Goal: Information Seeking & Learning: Check status

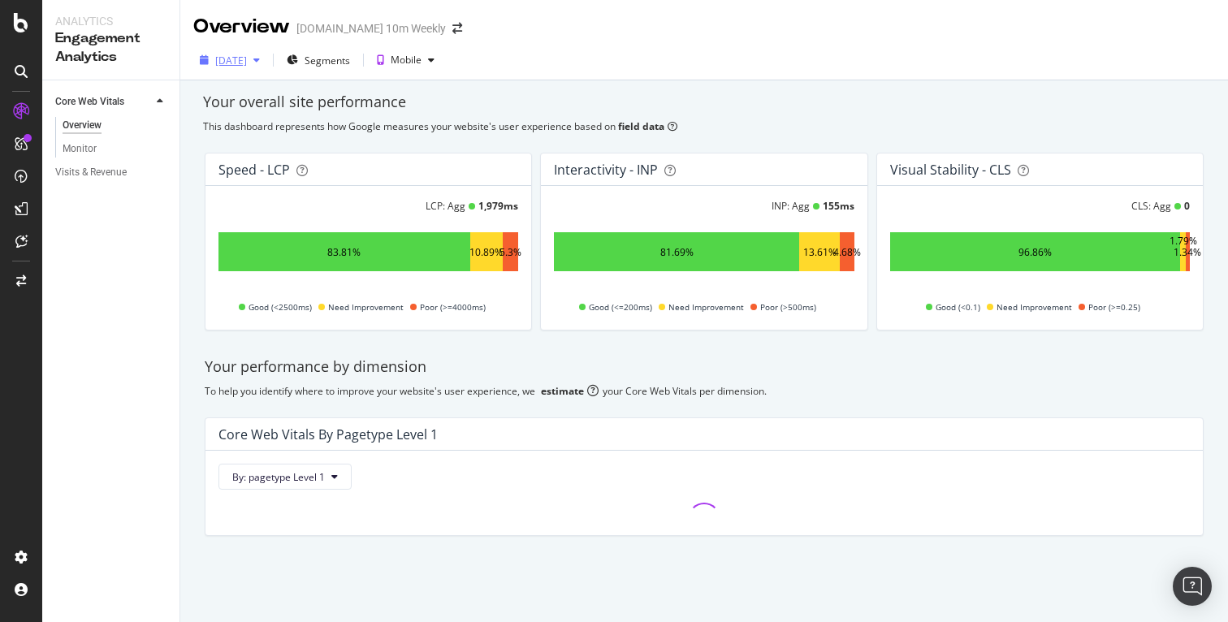
click at [260, 57] on icon "button" at bounding box center [256, 60] width 6 height 10
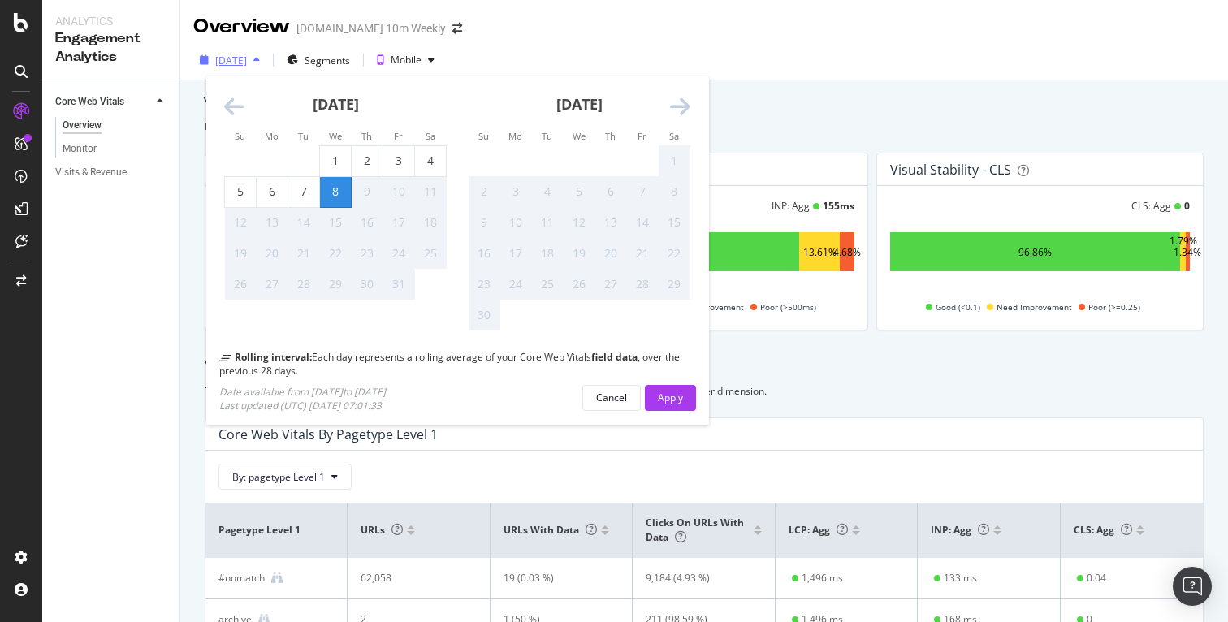
click at [260, 59] on icon "button" at bounding box center [256, 60] width 6 height 10
